Goal: Find specific page/section: Find specific page/section

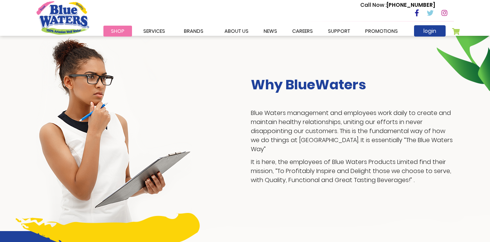
scroll to position [146, 0]
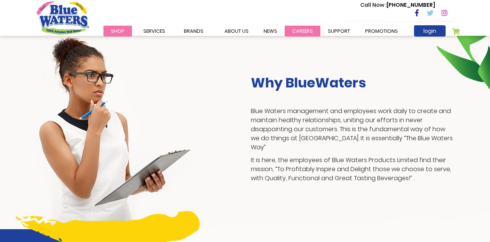
click at [300, 34] on link "careers" at bounding box center [303, 31] width 36 height 11
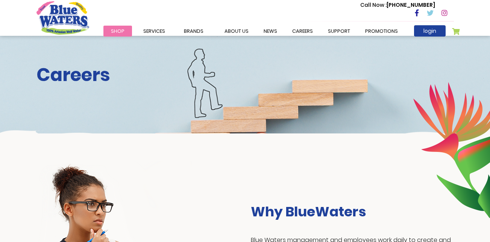
scroll to position [19, 0]
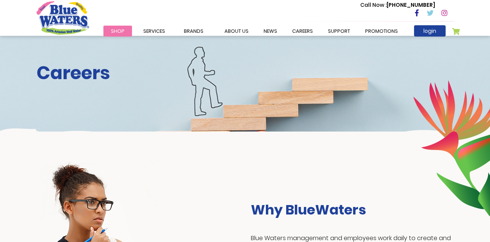
click at [76, 78] on h2 "Careers" at bounding box center [246, 73] width 418 height 22
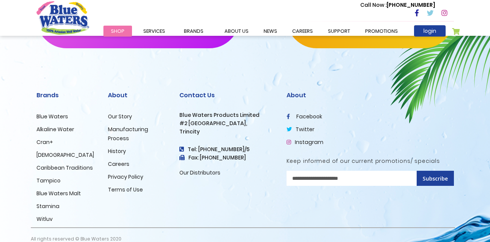
scroll to position [800, 0]
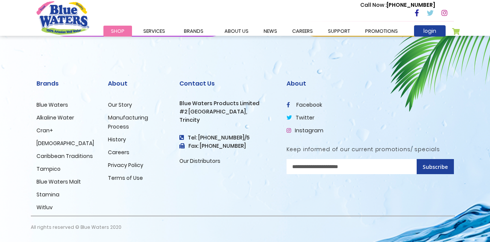
click at [123, 150] on link "Careers" at bounding box center [118, 152] width 21 height 8
